Goal: Transaction & Acquisition: Purchase product/service

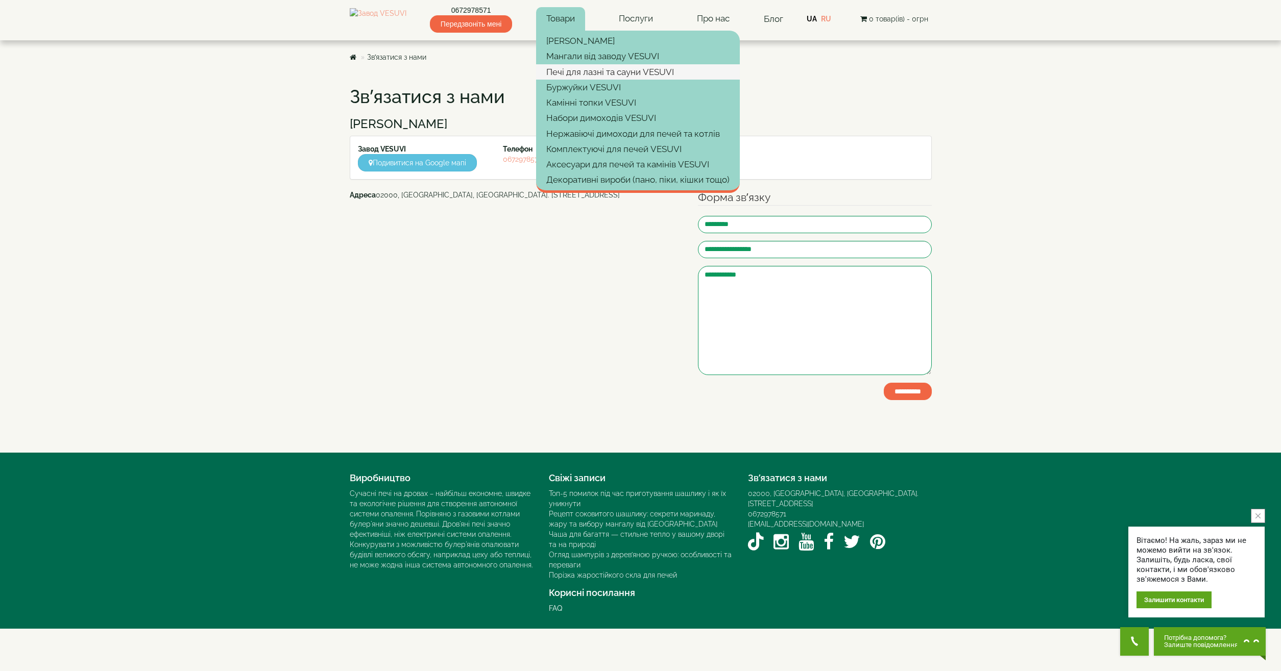
click at [603, 68] on link "Печі для лазні та сауни VESUVI" at bounding box center [638, 71] width 204 height 15
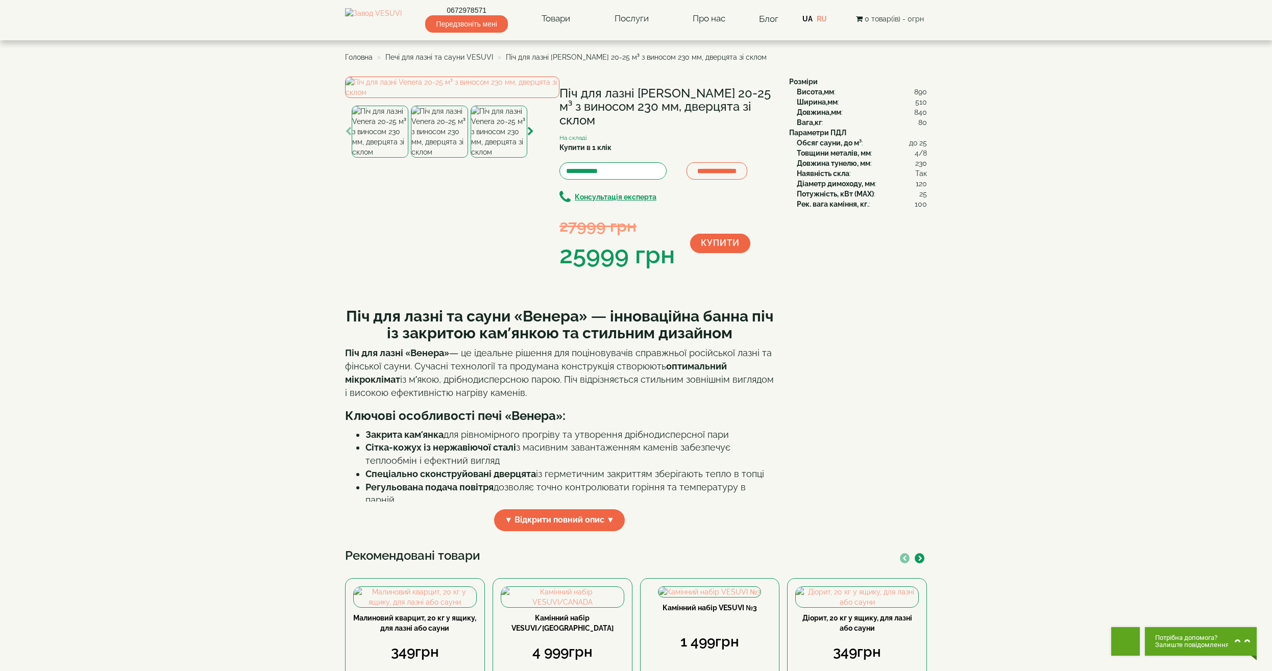
click at [377, 158] on img at bounding box center [380, 132] width 57 height 52
click at [432, 158] on img at bounding box center [439, 132] width 57 height 52
click at [502, 158] on img at bounding box center [499, 132] width 57 height 52
click at [453, 158] on img at bounding box center [439, 132] width 57 height 52
click at [384, 158] on img at bounding box center [380, 132] width 57 height 52
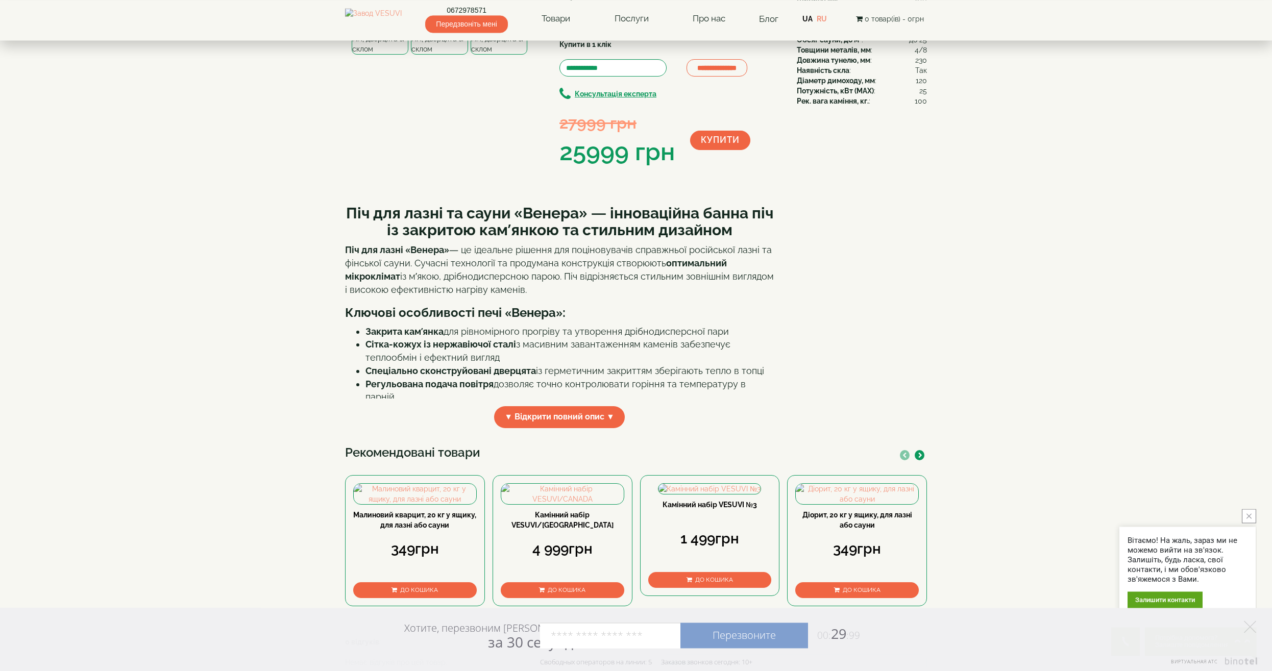
scroll to position [104, 0]
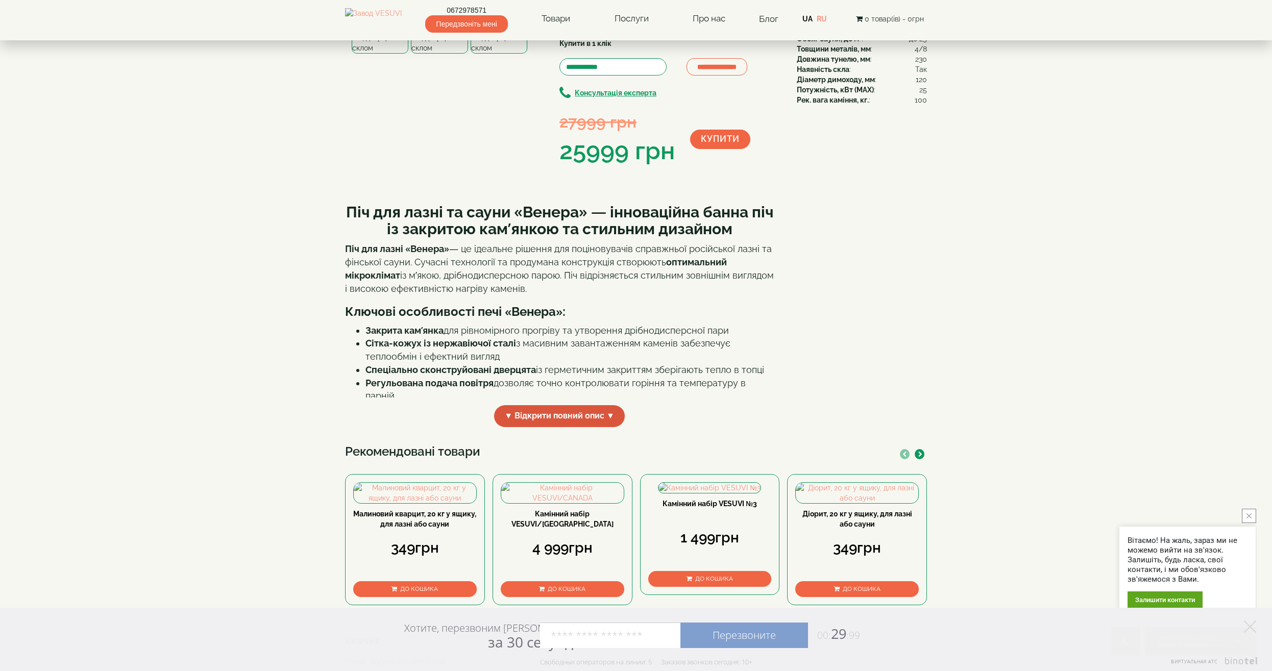
click at [610, 427] on span "▼ Відкрити повний опис ▼" at bounding box center [559, 416] width 131 height 22
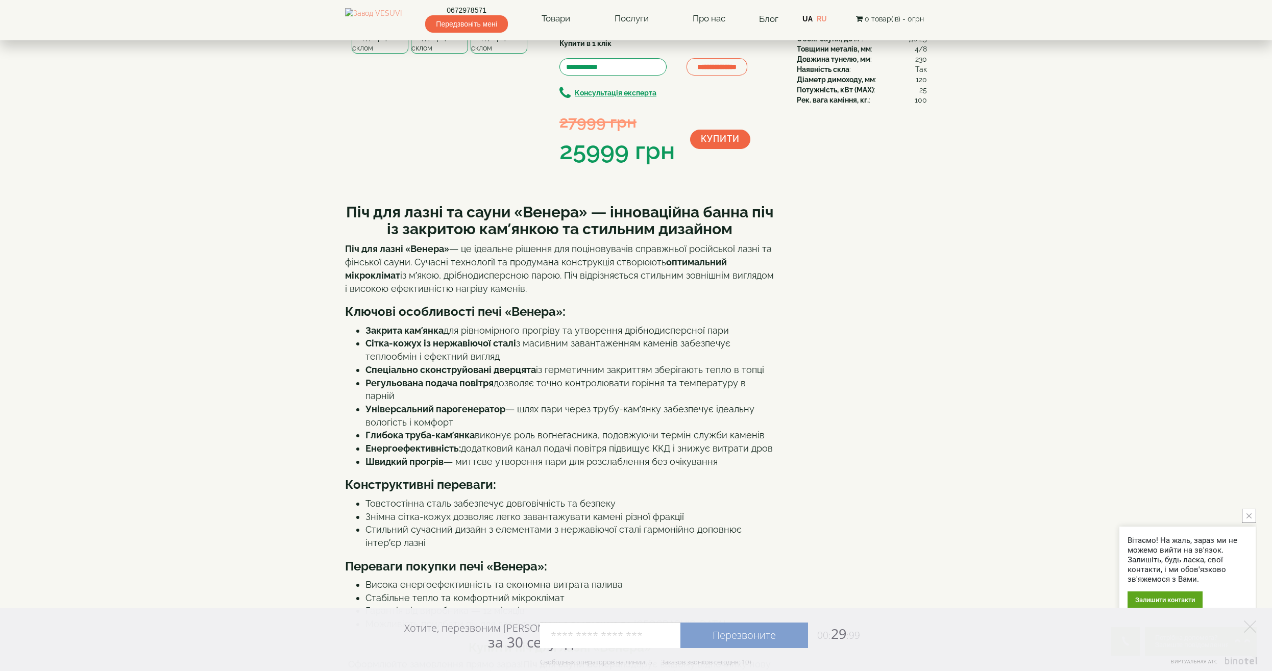
scroll to position [0, 0]
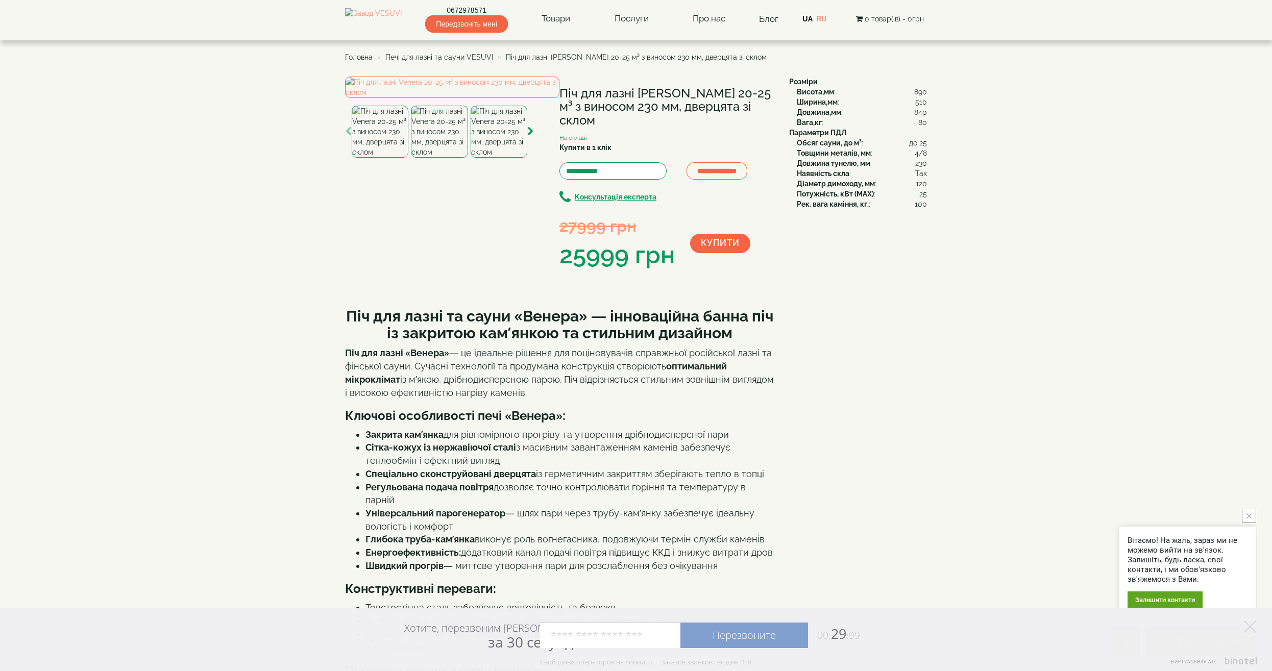
click at [433, 158] on img at bounding box center [439, 132] width 57 height 52
click at [389, 158] on img at bounding box center [380, 132] width 57 height 52
click at [432, 158] on img at bounding box center [439, 132] width 57 height 52
click at [492, 158] on img at bounding box center [499, 132] width 57 height 52
click at [530, 136] on icon "button" at bounding box center [530, 131] width 7 height 9
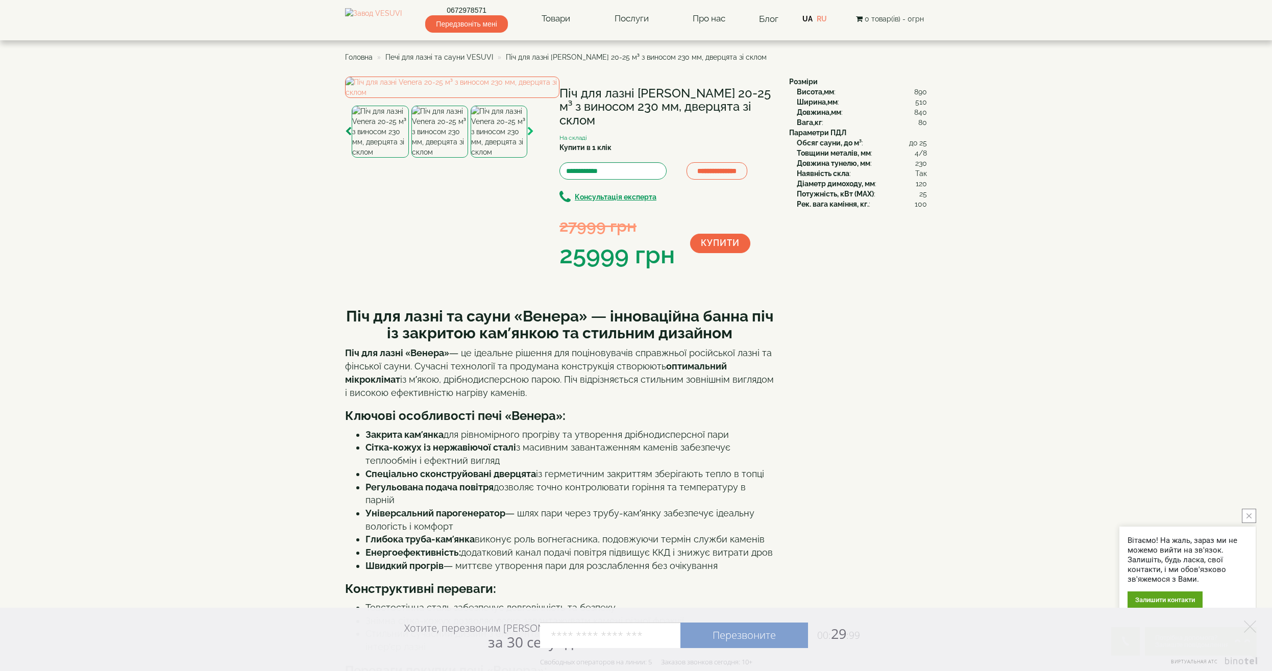
click at [530, 136] on icon "button" at bounding box center [530, 131] width 7 height 9
click at [400, 158] on img at bounding box center [380, 132] width 57 height 52
click at [440, 158] on img at bounding box center [440, 132] width 57 height 52
click at [0, 0] on div "Знайшли потрібний товар, але поки що не зважилися на покупку? Залишіть свій тел…" at bounding box center [0, 0] width 0 height 0
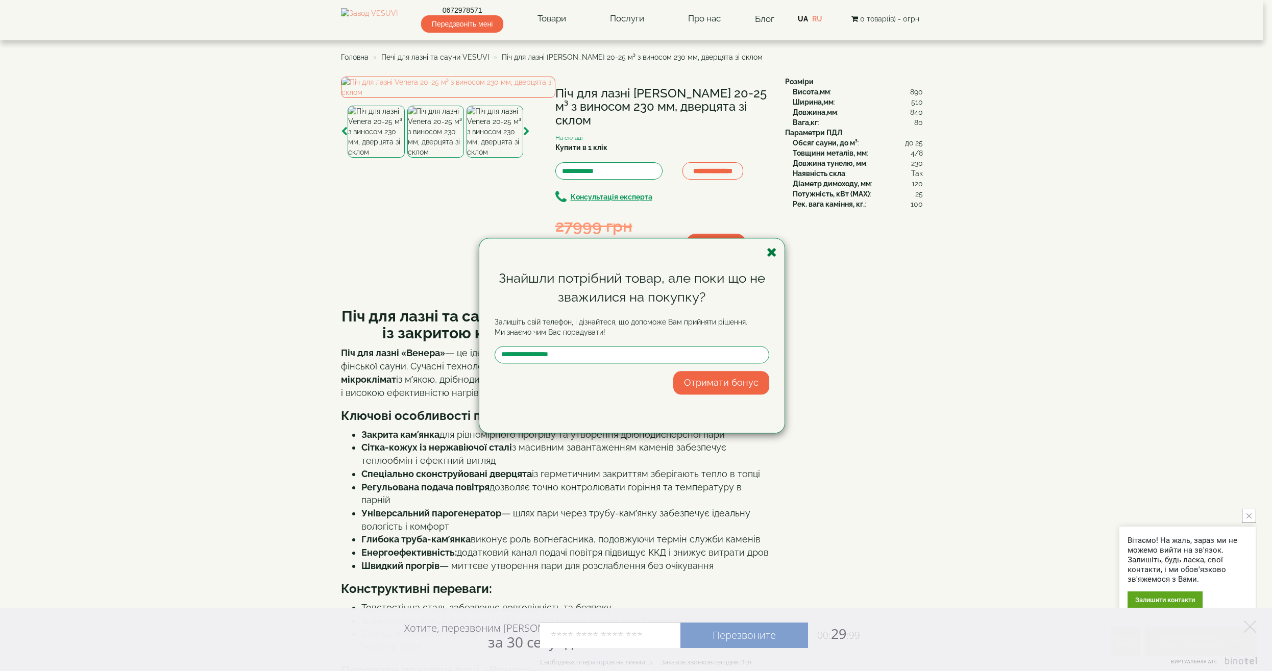
click at [775, 254] on icon "button" at bounding box center [772, 252] width 10 height 13
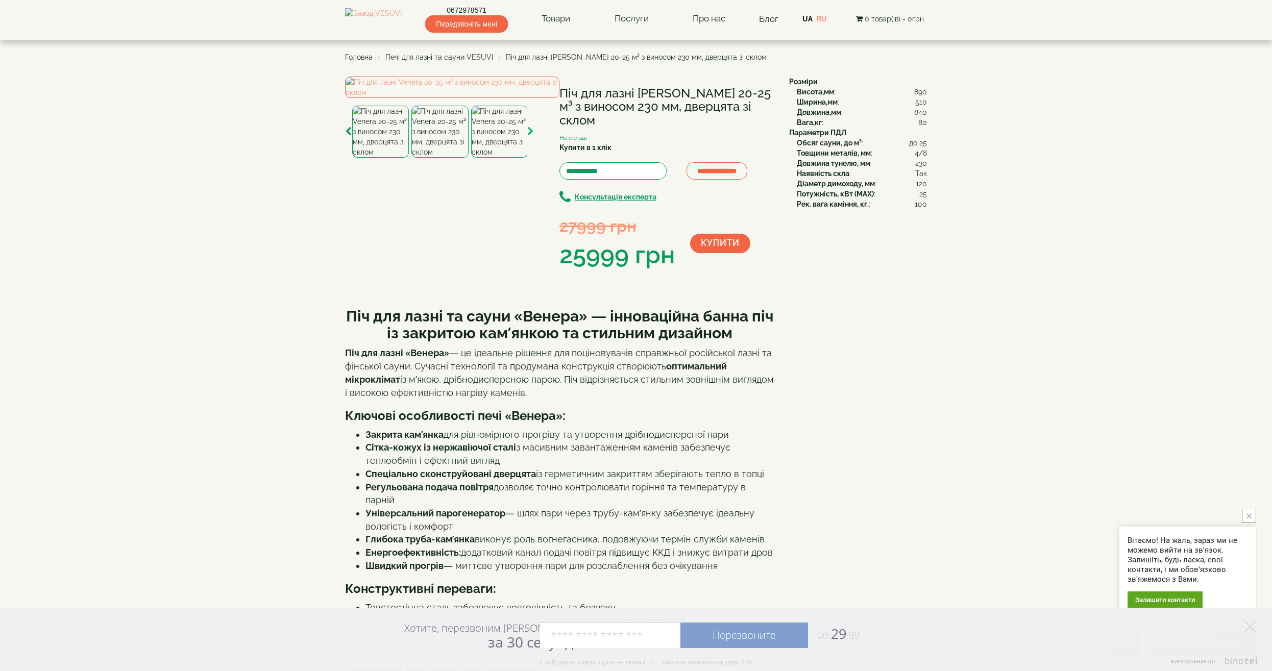
click at [530, 136] on icon "button" at bounding box center [530, 131] width 7 height 9
click at [425, 158] on img at bounding box center [440, 132] width 57 height 52
click at [497, 158] on img at bounding box center [499, 132] width 57 height 52
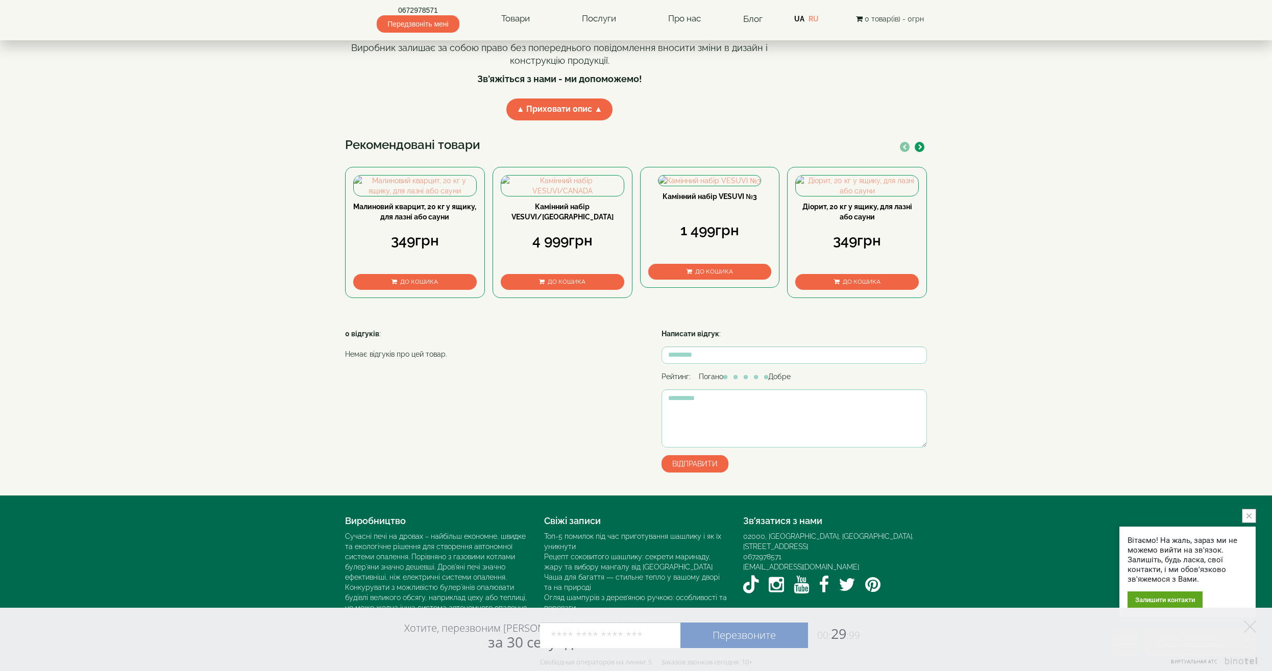
scroll to position [1198, 0]
